Goal: Find specific page/section: Find specific page/section

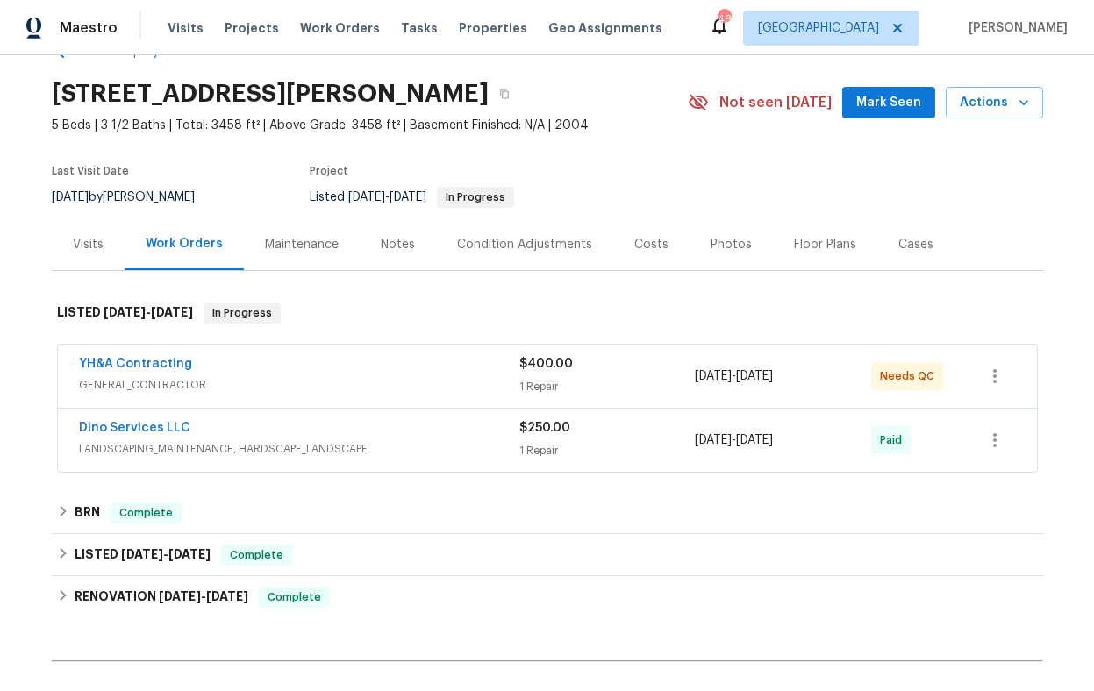
scroll to position [71, 0]
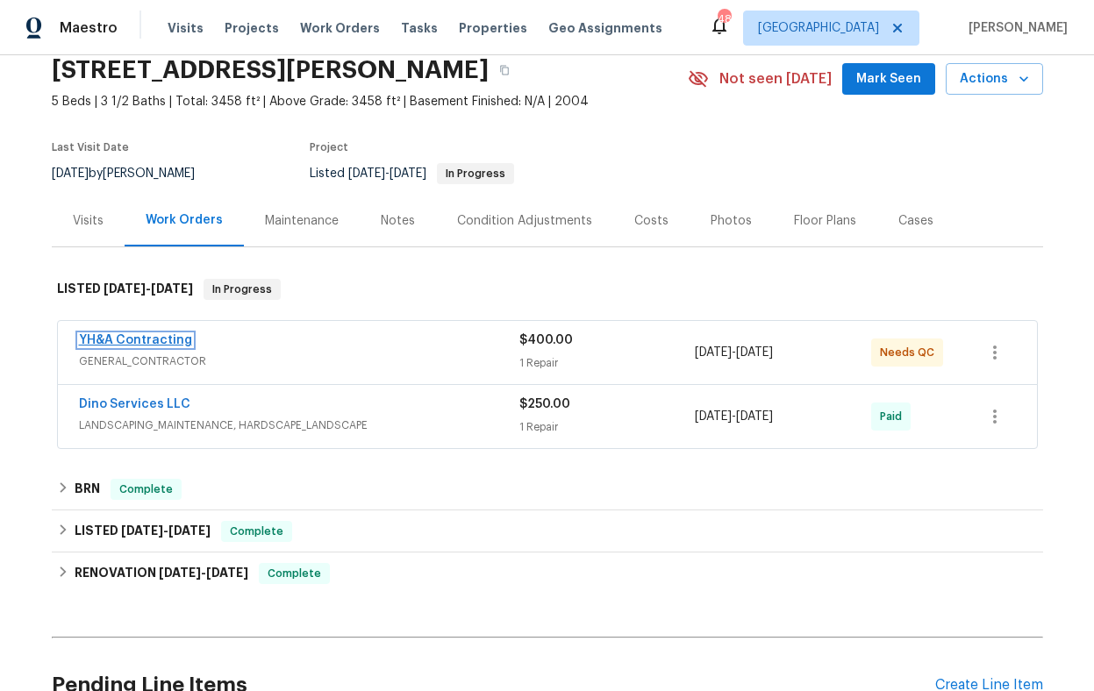
click at [161, 340] on link "YH&A Contracting" at bounding box center [135, 340] width 113 height 12
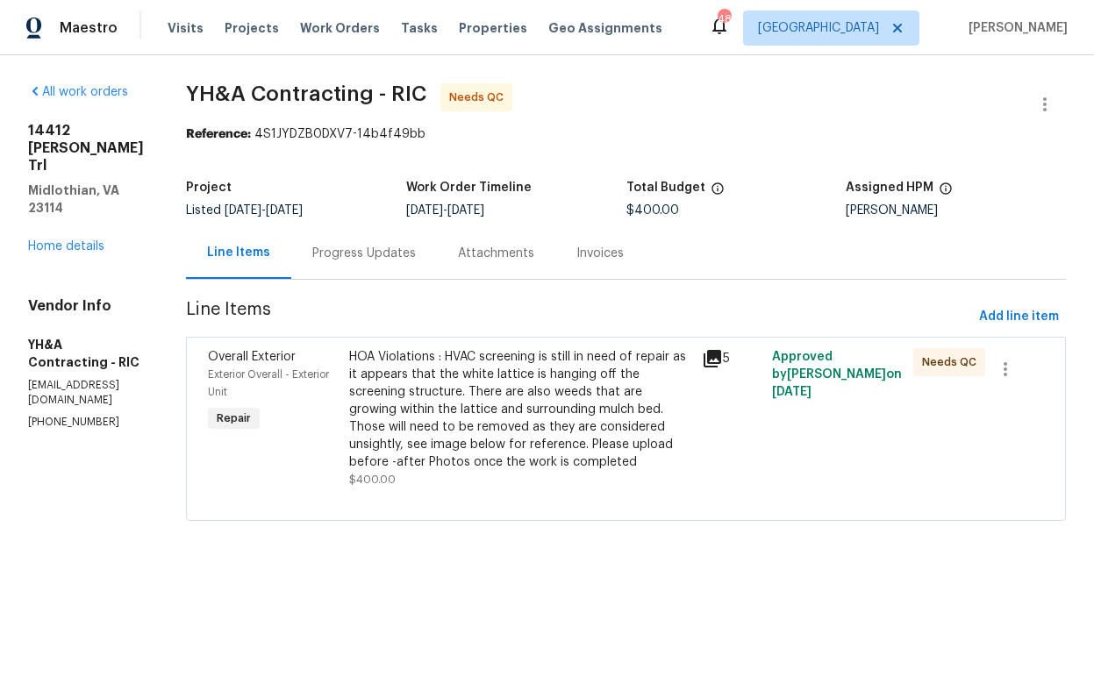
click at [702, 361] on icon at bounding box center [712, 358] width 21 height 21
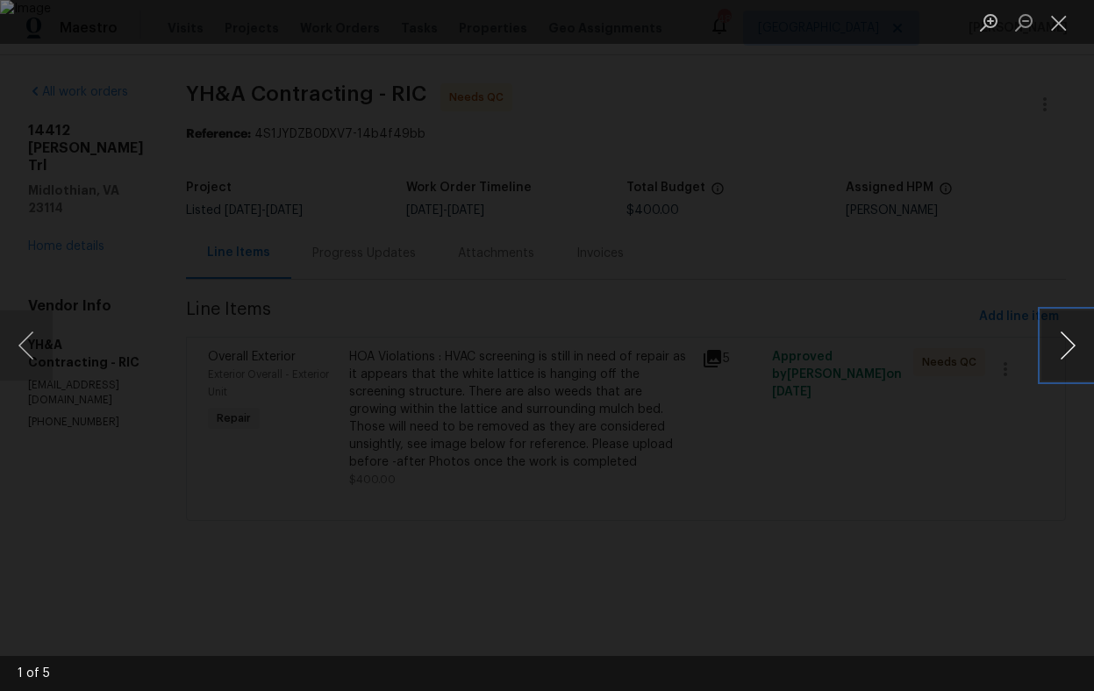
click at [1067, 347] on button "Next image" at bounding box center [1067, 346] width 53 height 70
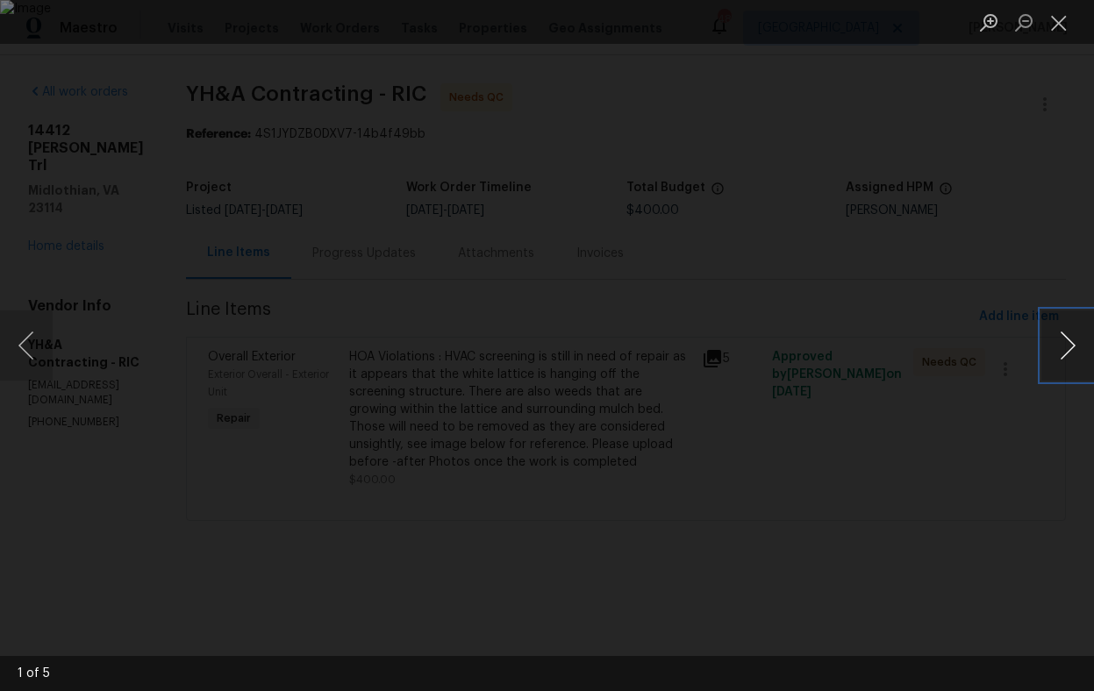
click at [1067, 347] on button "Next image" at bounding box center [1067, 346] width 53 height 70
click at [1061, 279] on div "Lightbox" at bounding box center [547, 345] width 1094 height 691
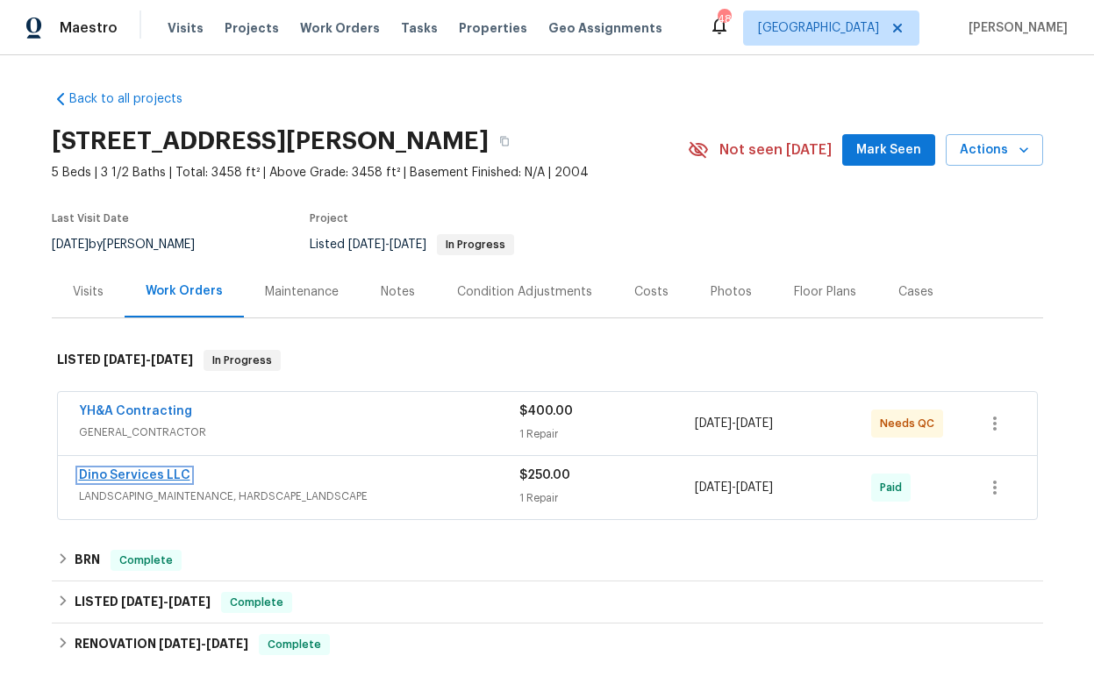
click at [153, 473] on link "Dino Services LLC" at bounding box center [134, 475] width 111 height 12
click at [125, 410] on link "YH&A Contracting" at bounding box center [135, 411] width 113 height 12
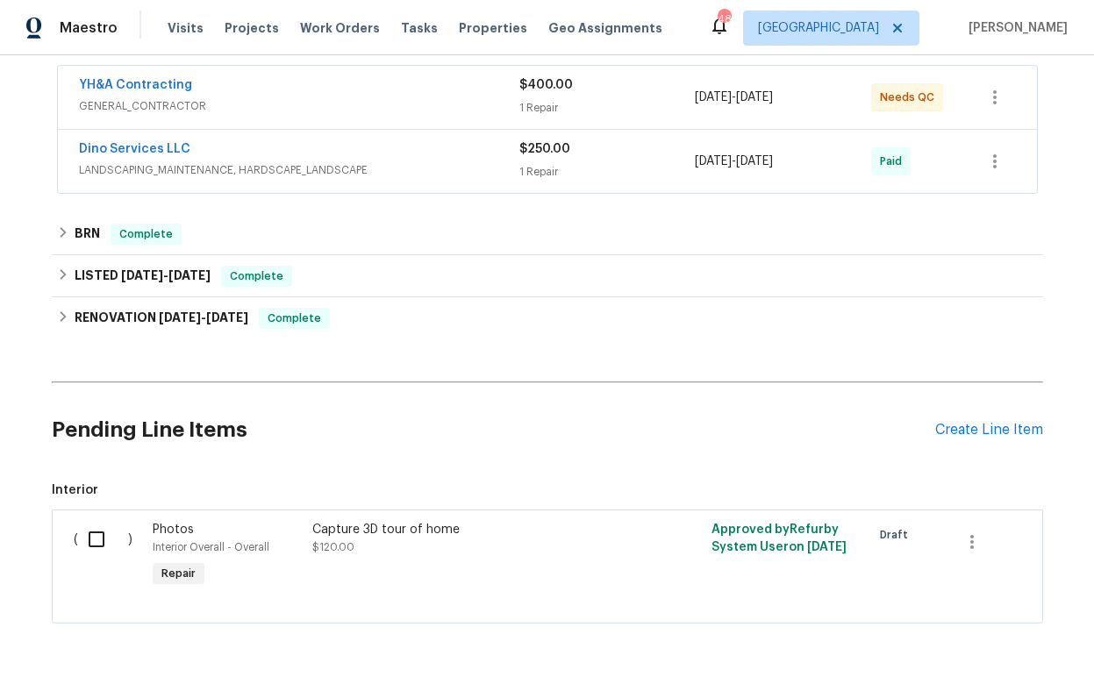
scroll to position [378, 0]
